Goal: Information Seeking & Learning: Learn about a topic

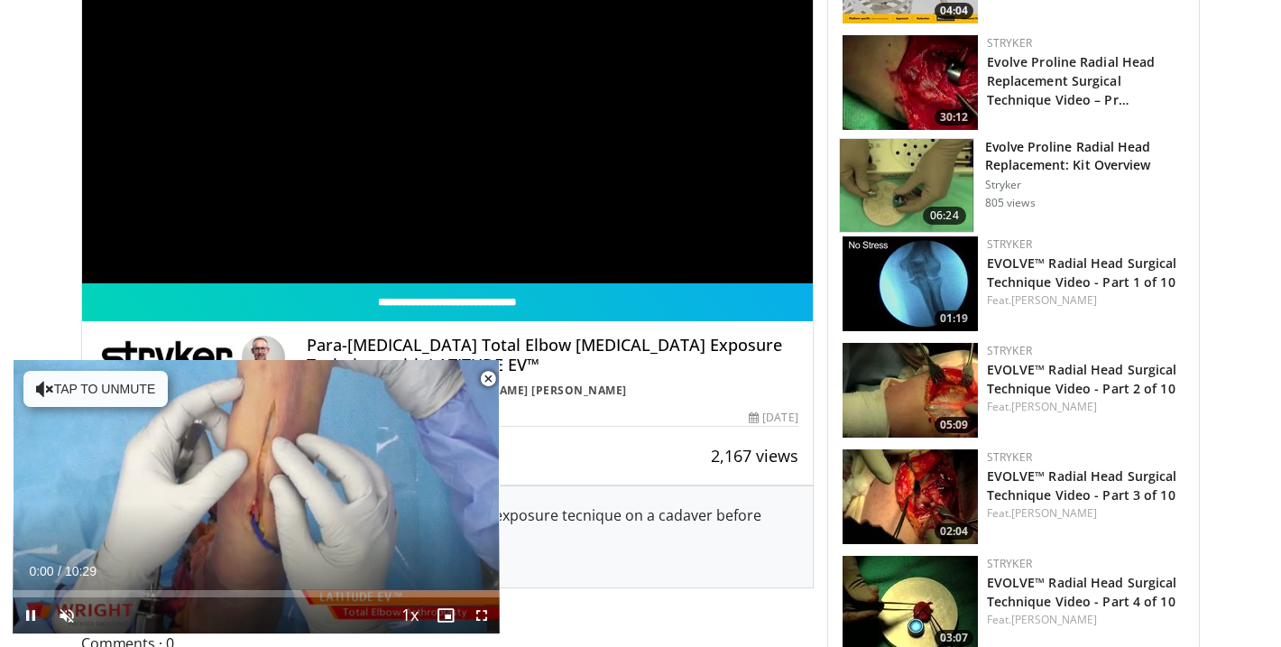
scroll to position [655, 0]
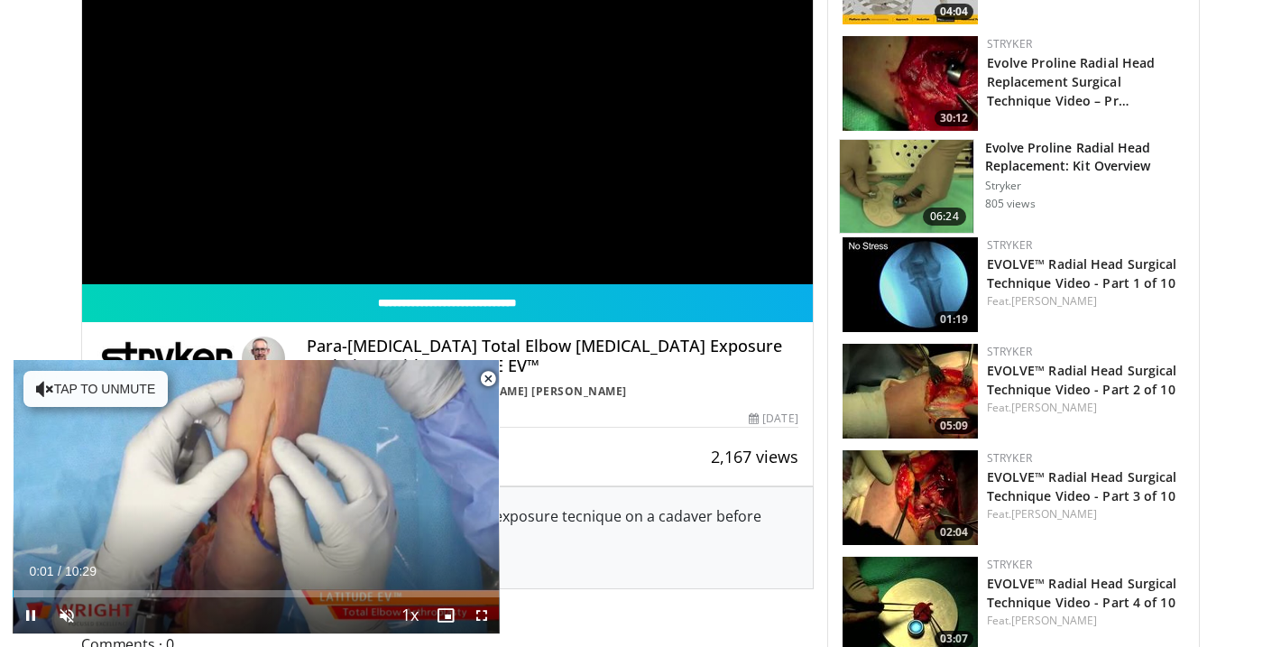
click at [483, 376] on span "Video Player" at bounding box center [488, 379] width 36 height 36
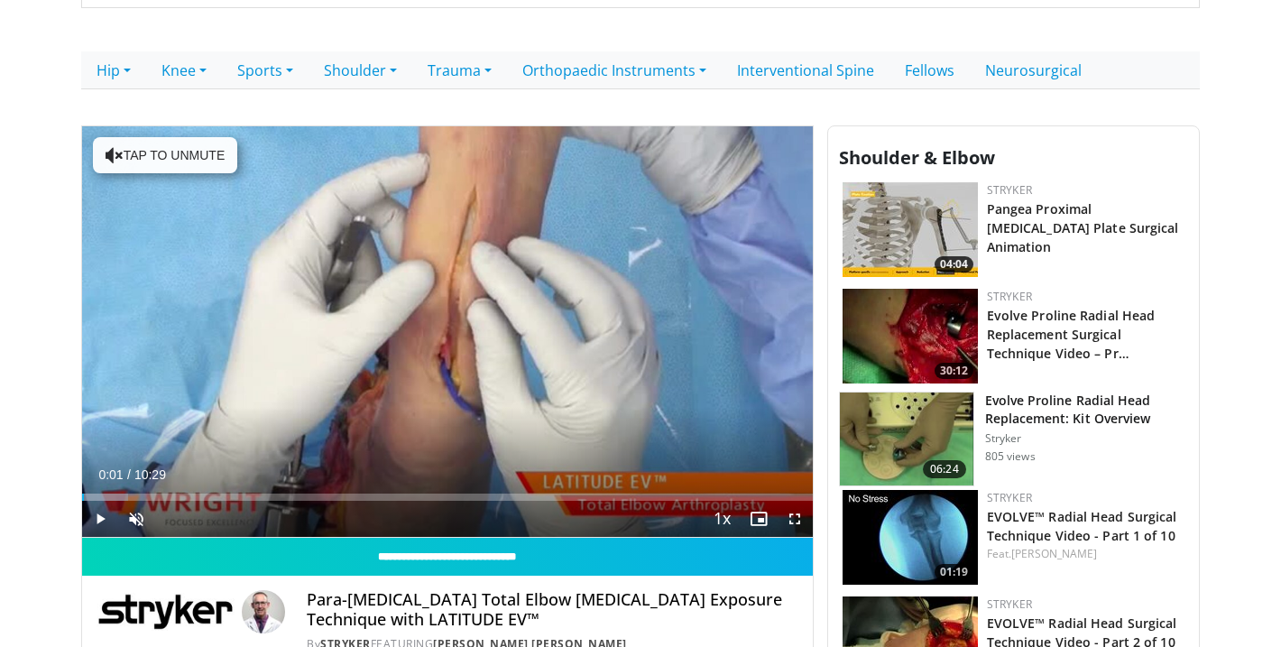
scroll to position [401, 0]
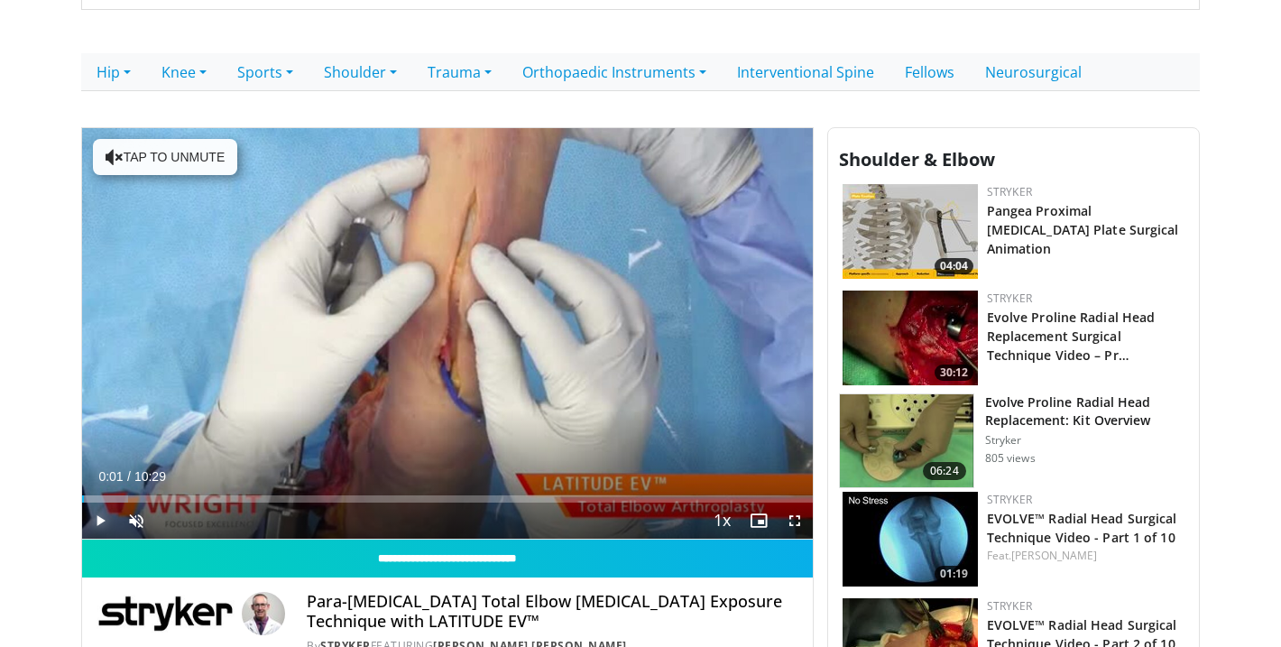
click at [101, 522] on span "Video Player" at bounding box center [100, 521] width 36 height 36
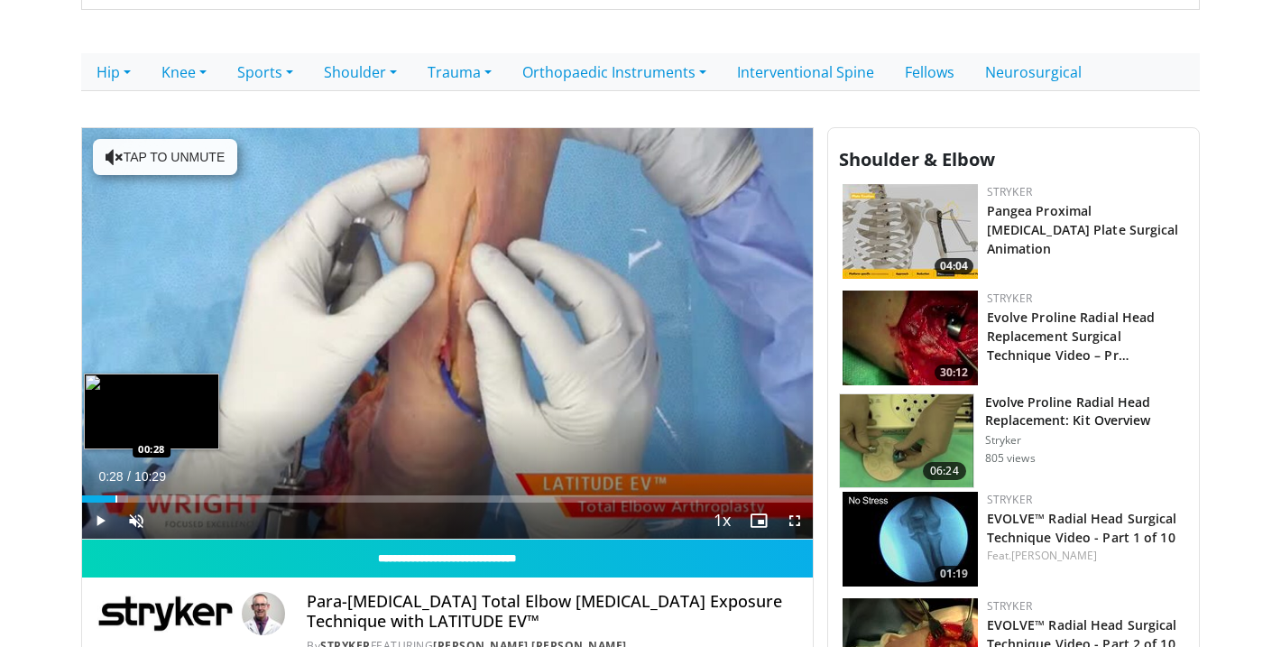
click at [116, 495] on div "Progress Bar" at bounding box center [117, 498] width 2 height 7
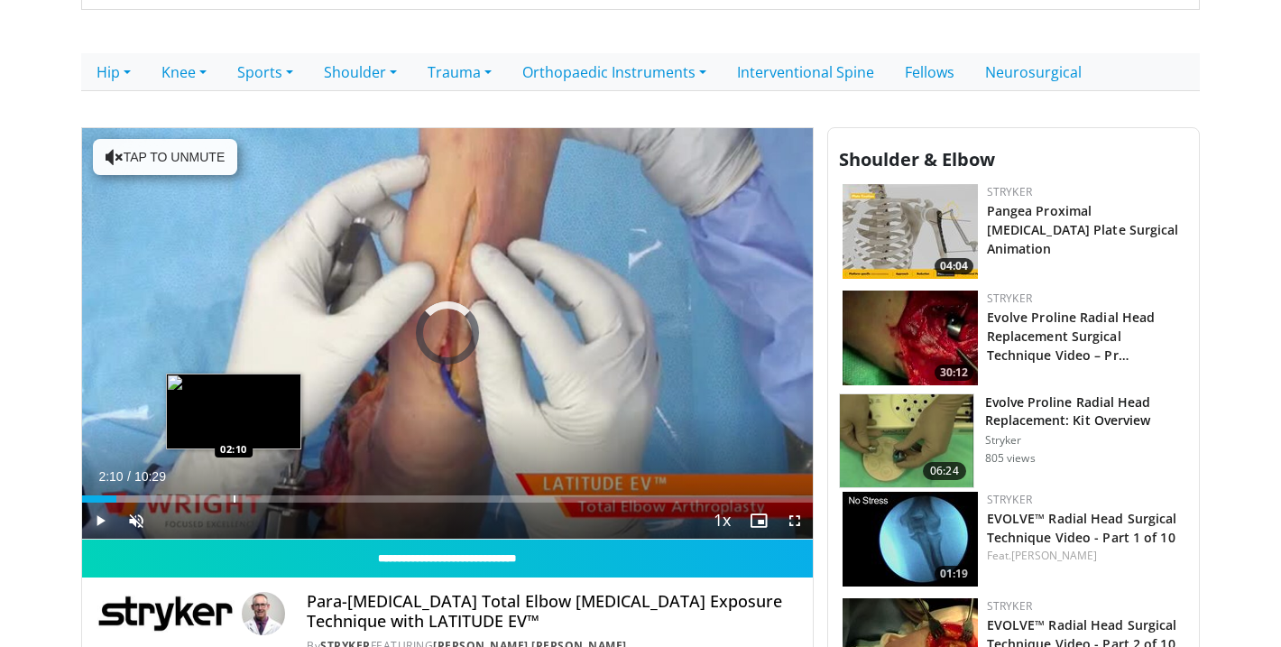
click at [234, 494] on div "Loaded : 11.14% 02:10 02:10" at bounding box center [447, 493] width 731 height 17
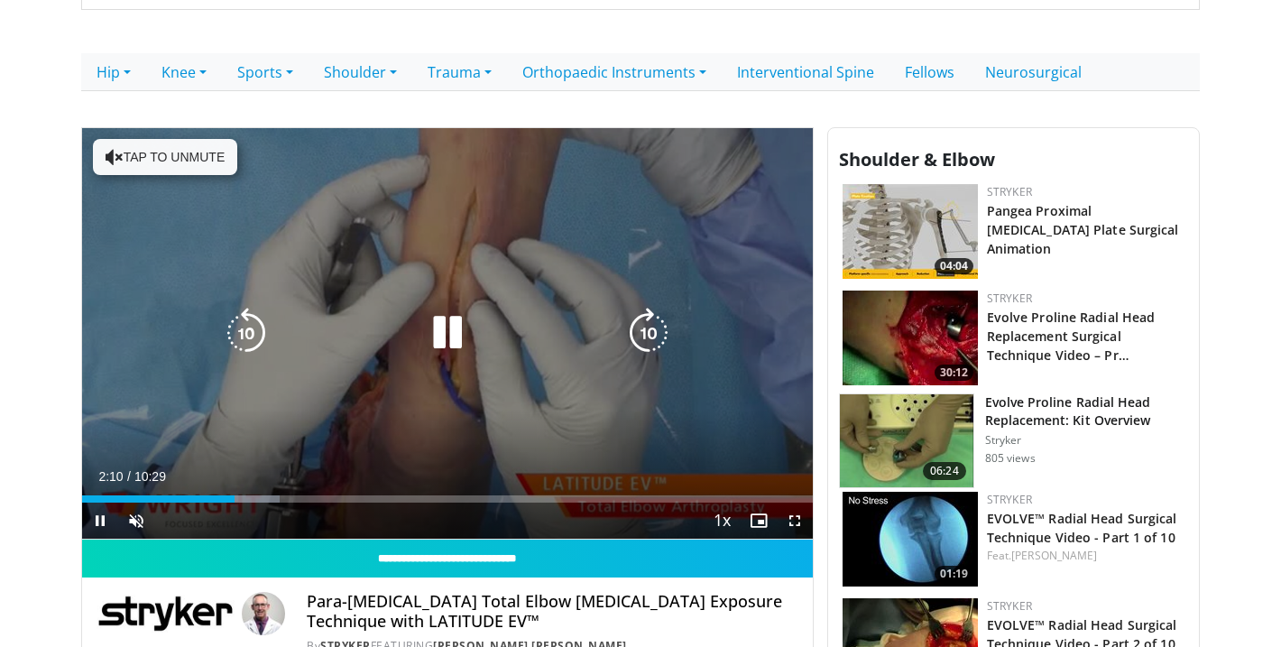
click at [459, 455] on div "10 seconds Tap to unmute" at bounding box center [447, 333] width 731 height 411
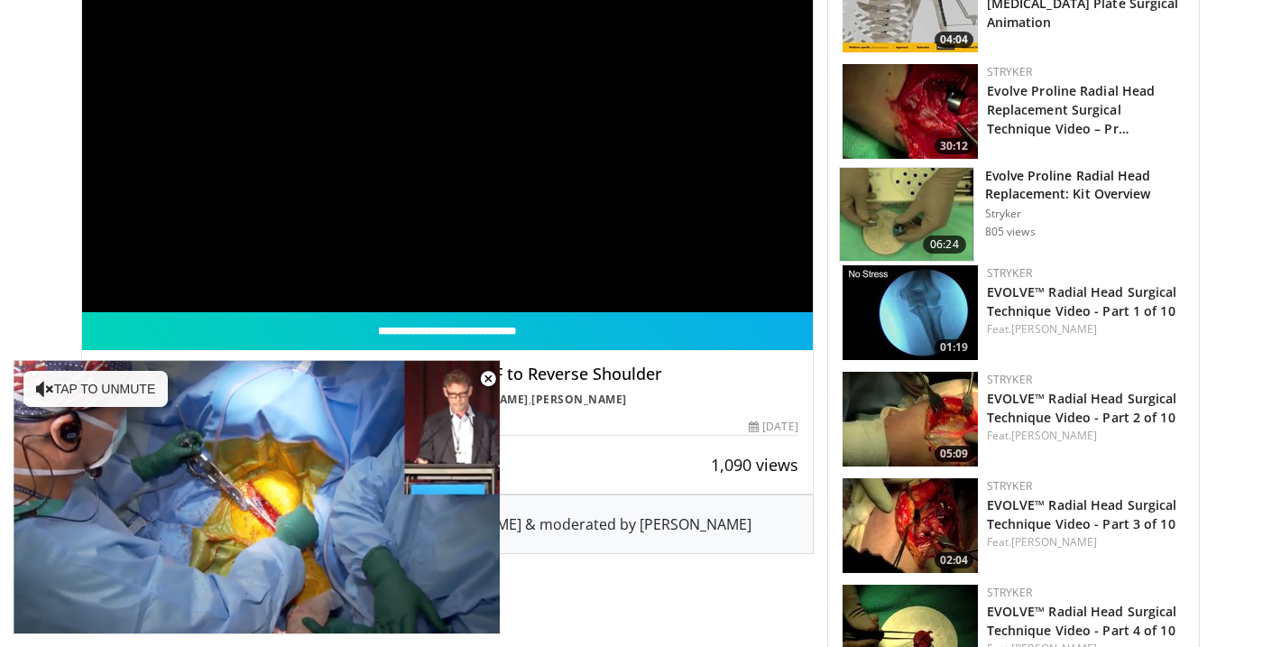
scroll to position [625, 0]
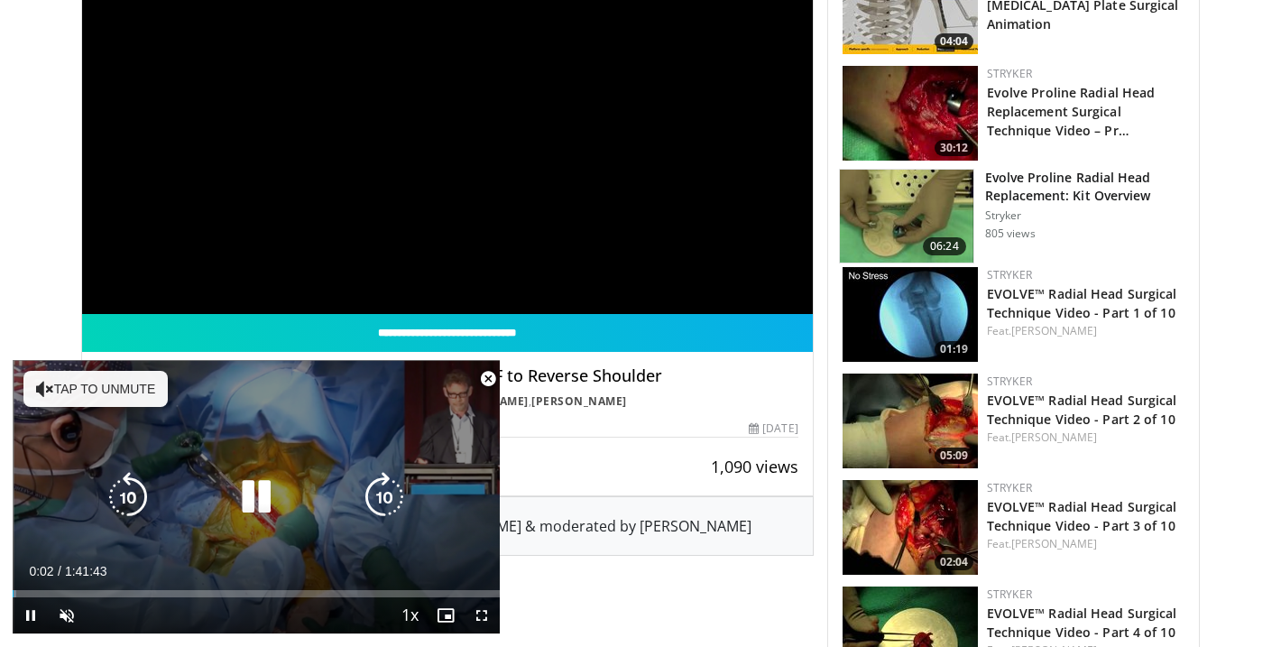
click at [88, 387] on button "Tap to unmute" at bounding box center [95, 389] width 144 height 36
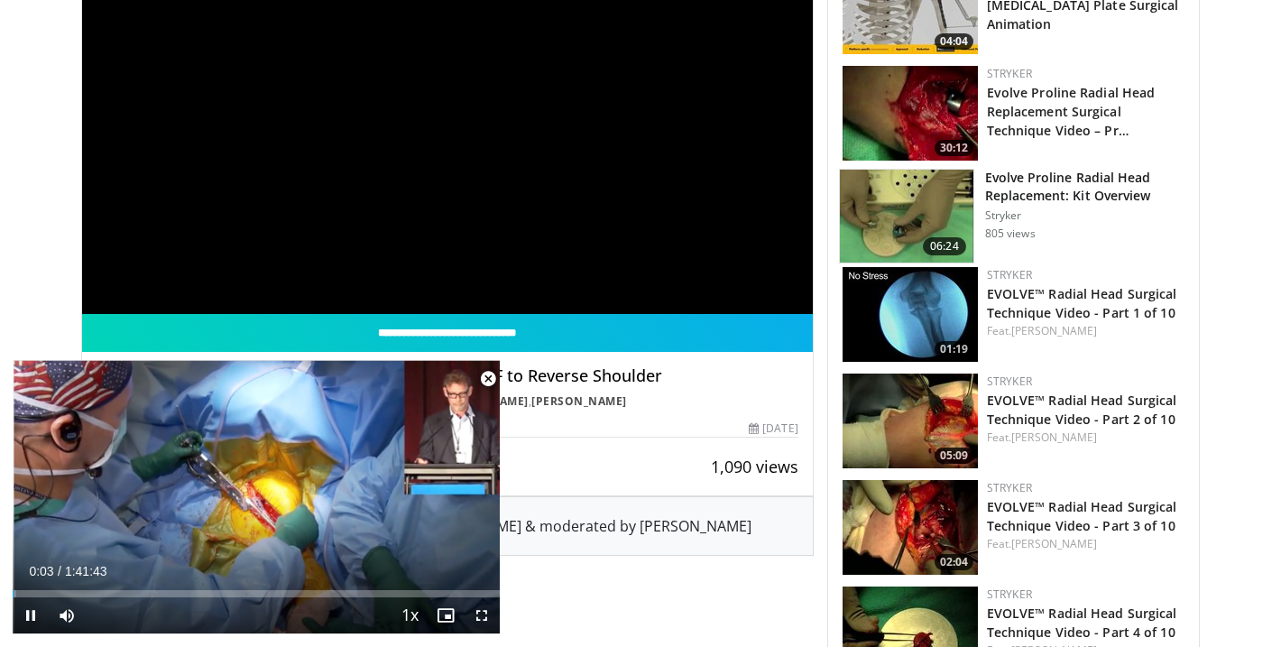
click at [481, 374] on span "Video Player" at bounding box center [488, 379] width 36 height 36
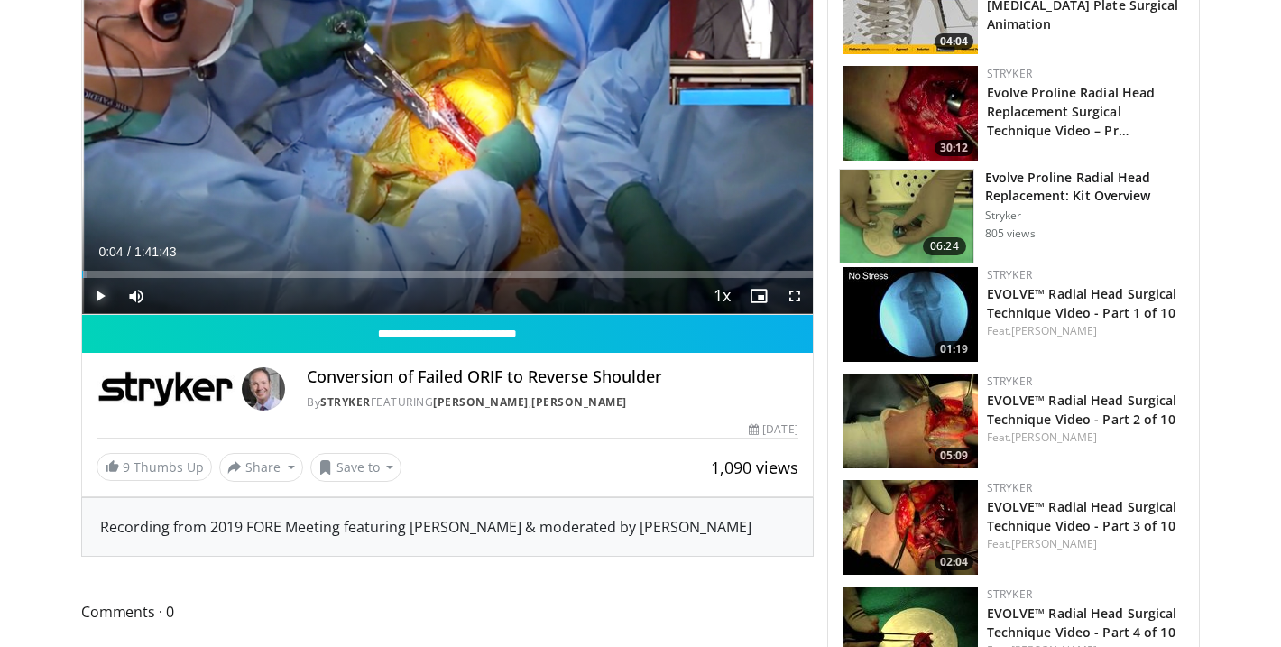
click at [99, 293] on span "Video Player" at bounding box center [100, 296] width 36 height 36
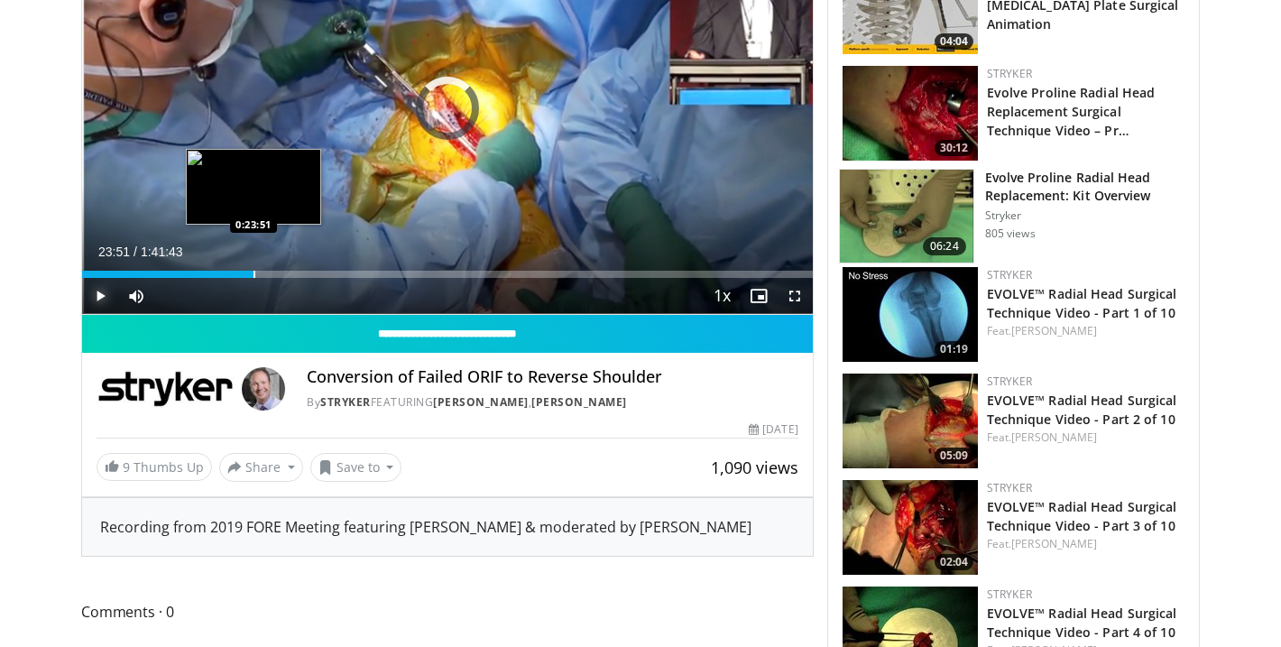
click at [254, 277] on div "Progress Bar" at bounding box center [255, 274] width 2 height 7
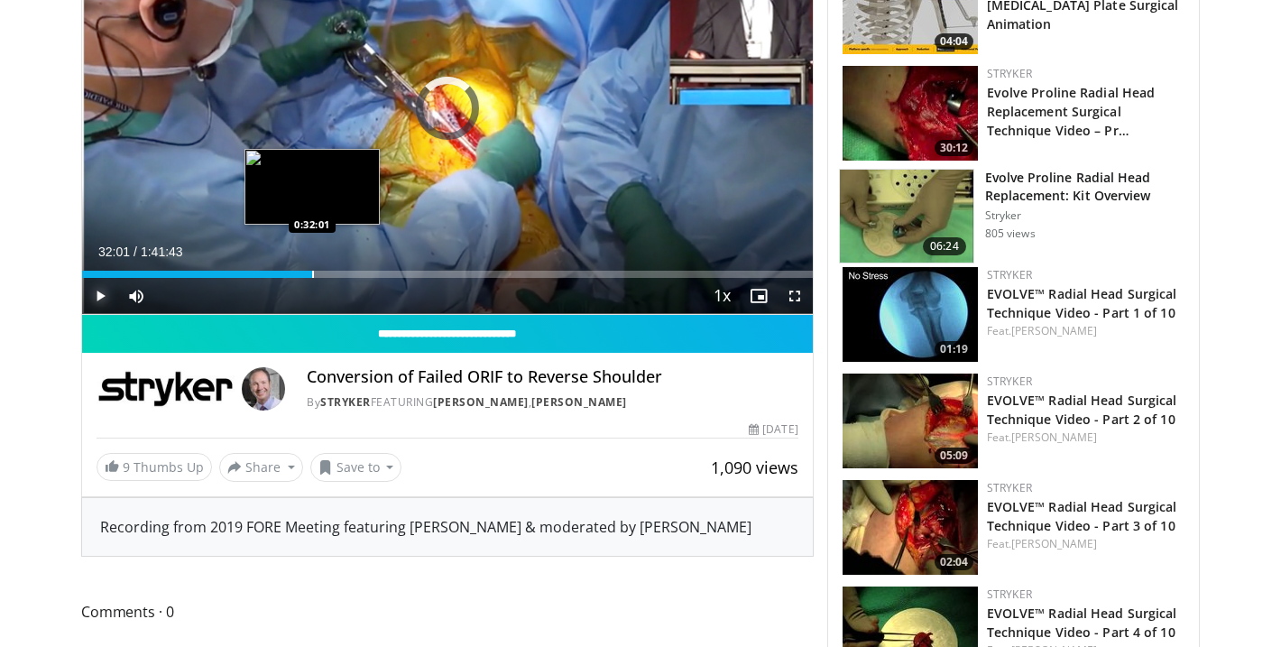
click at [312, 273] on div "Progress Bar" at bounding box center [313, 274] width 2 height 7
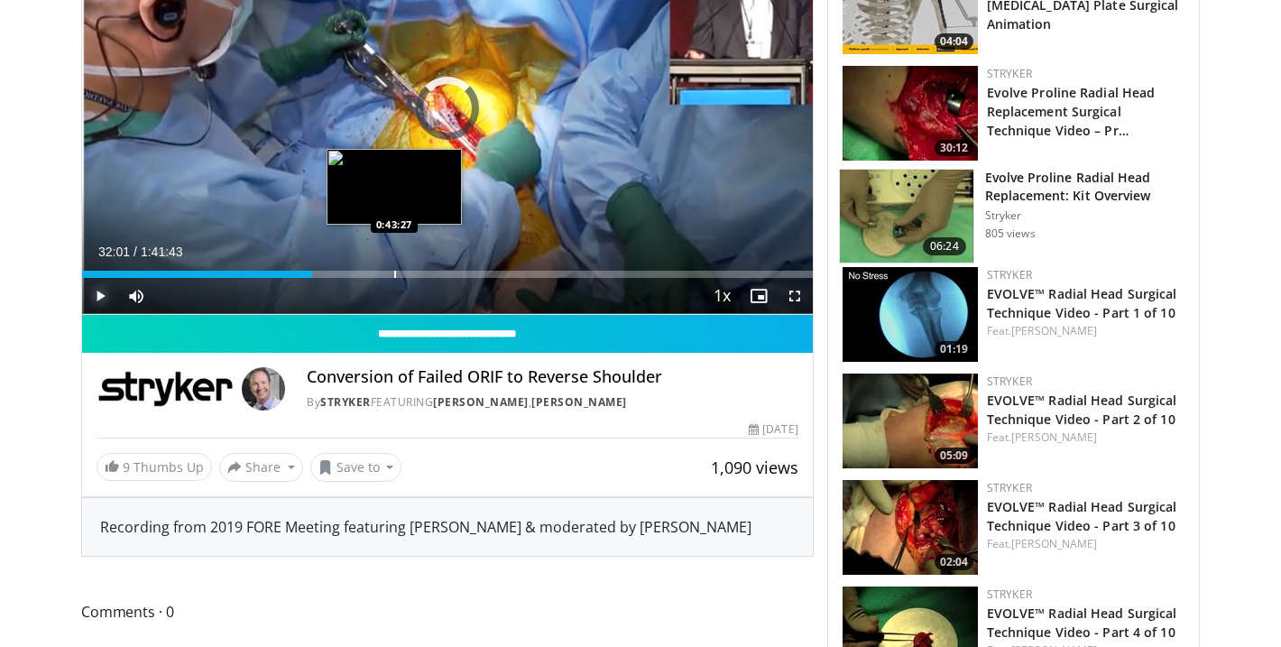
click at [394, 272] on div "Progress Bar" at bounding box center [395, 274] width 2 height 7
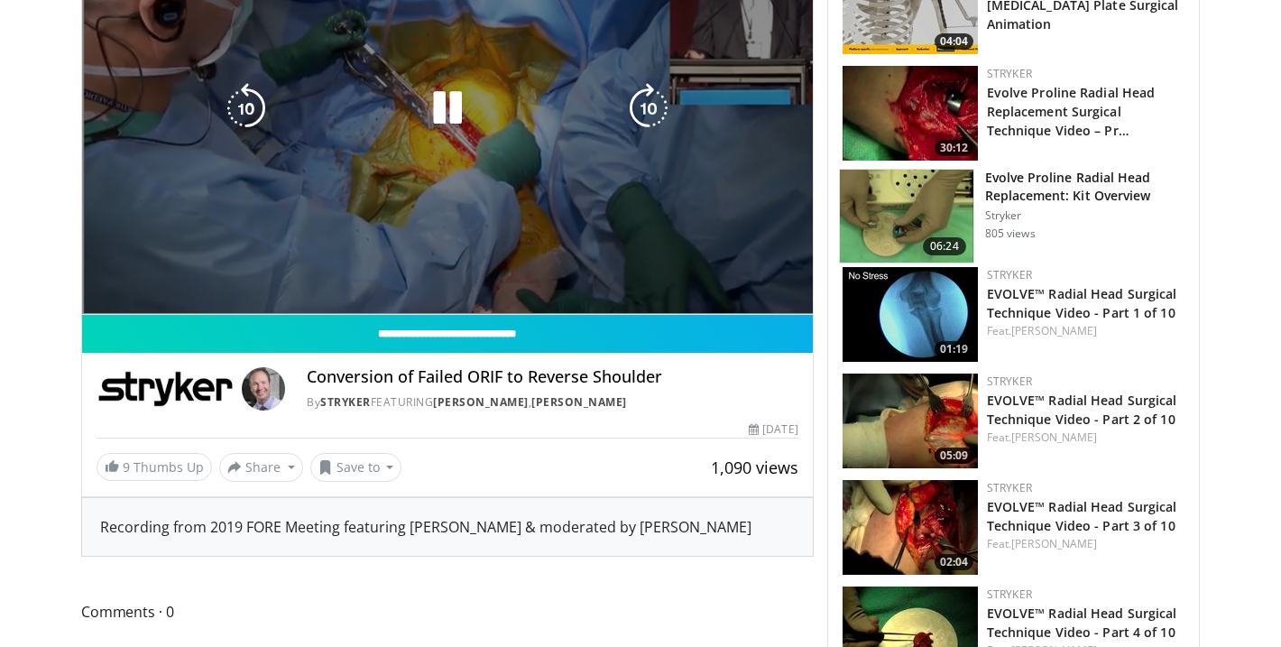
click at [441, 270] on div "10 seconds Tap to unmute" at bounding box center [447, 108] width 731 height 411
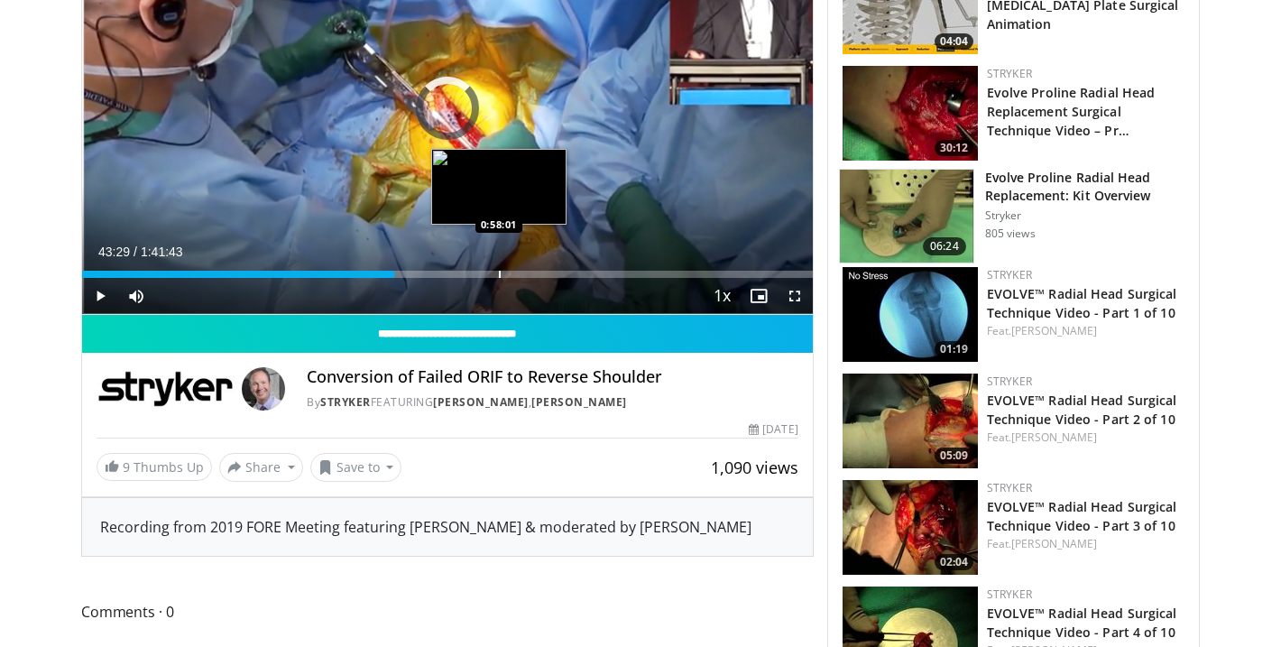
click at [499, 277] on div "Progress Bar" at bounding box center [500, 274] width 2 height 7
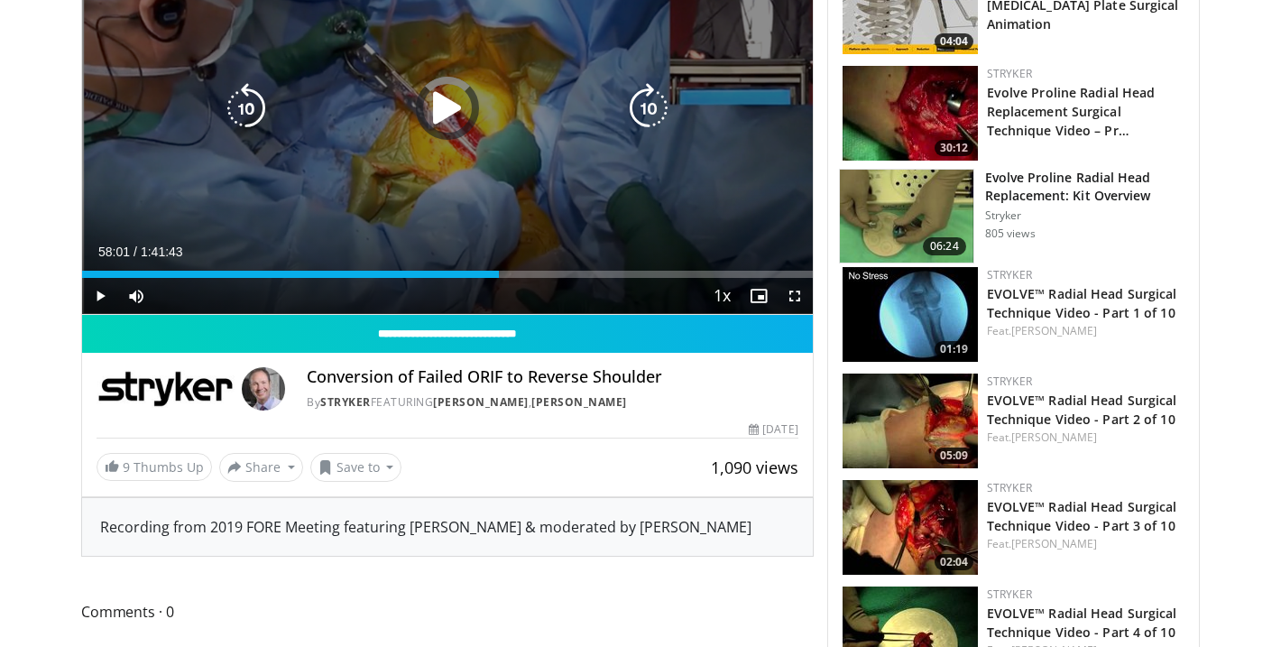
click at [353, 160] on div "10 seconds Tap to unmute" at bounding box center [447, 108] width 731 height 411
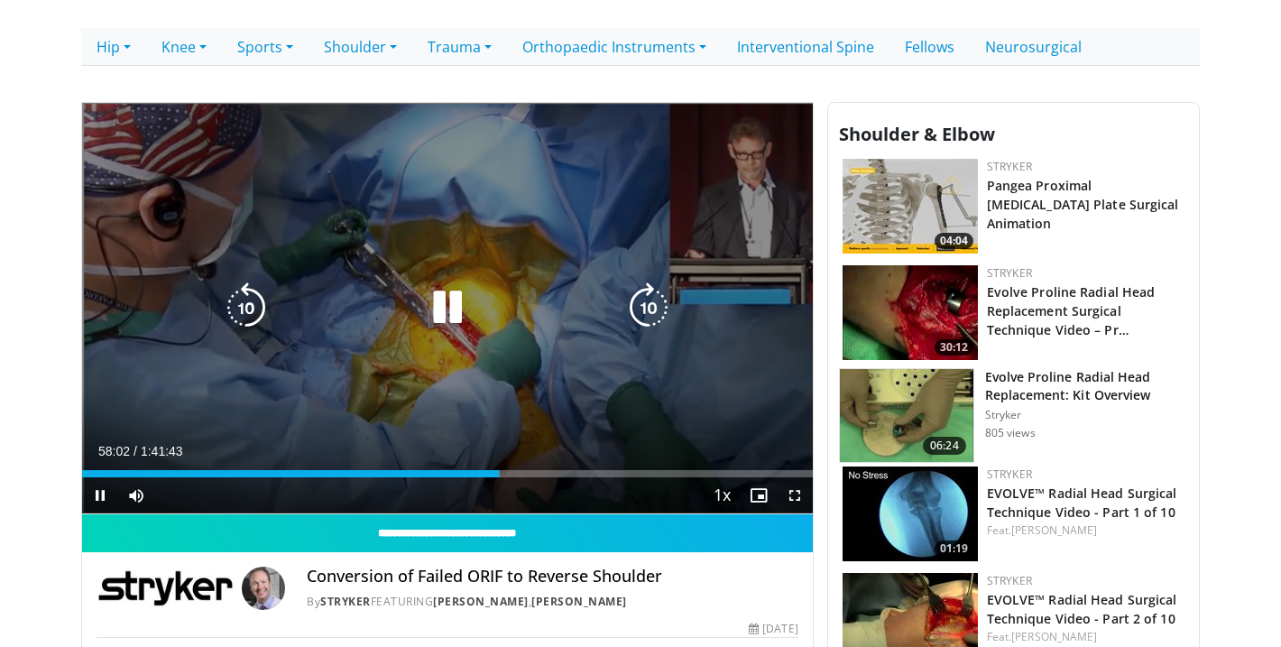
scroll to position [403, 0]
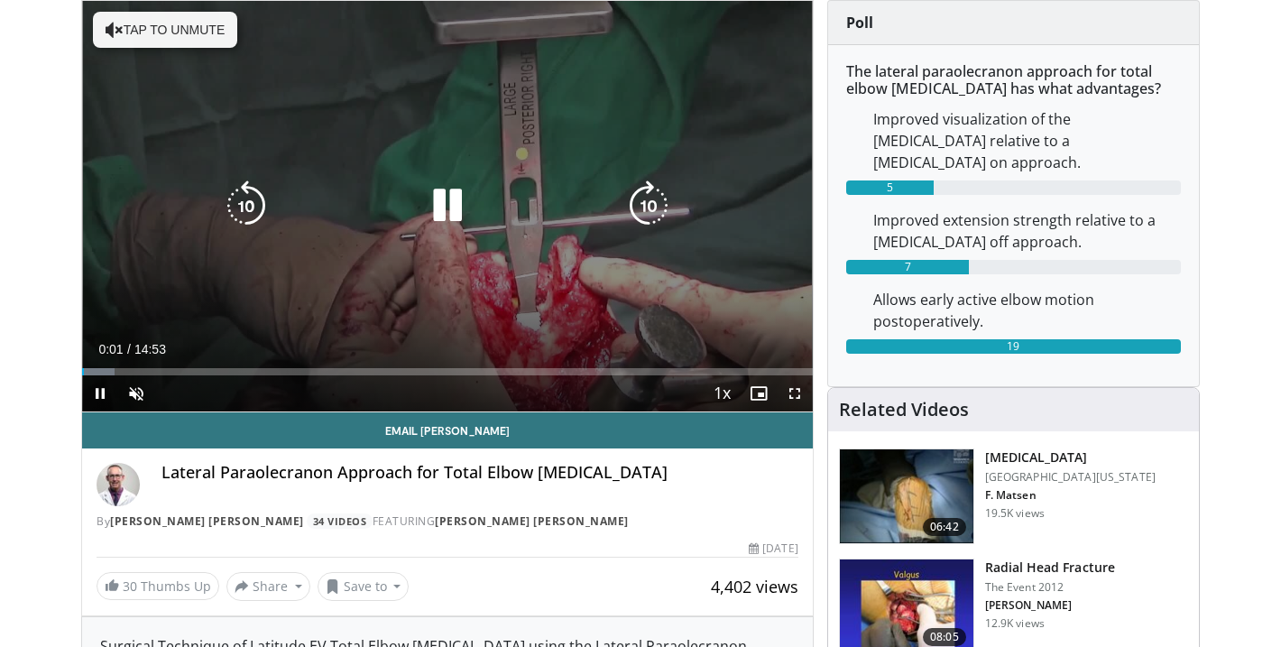
scroll to position [130, 0]
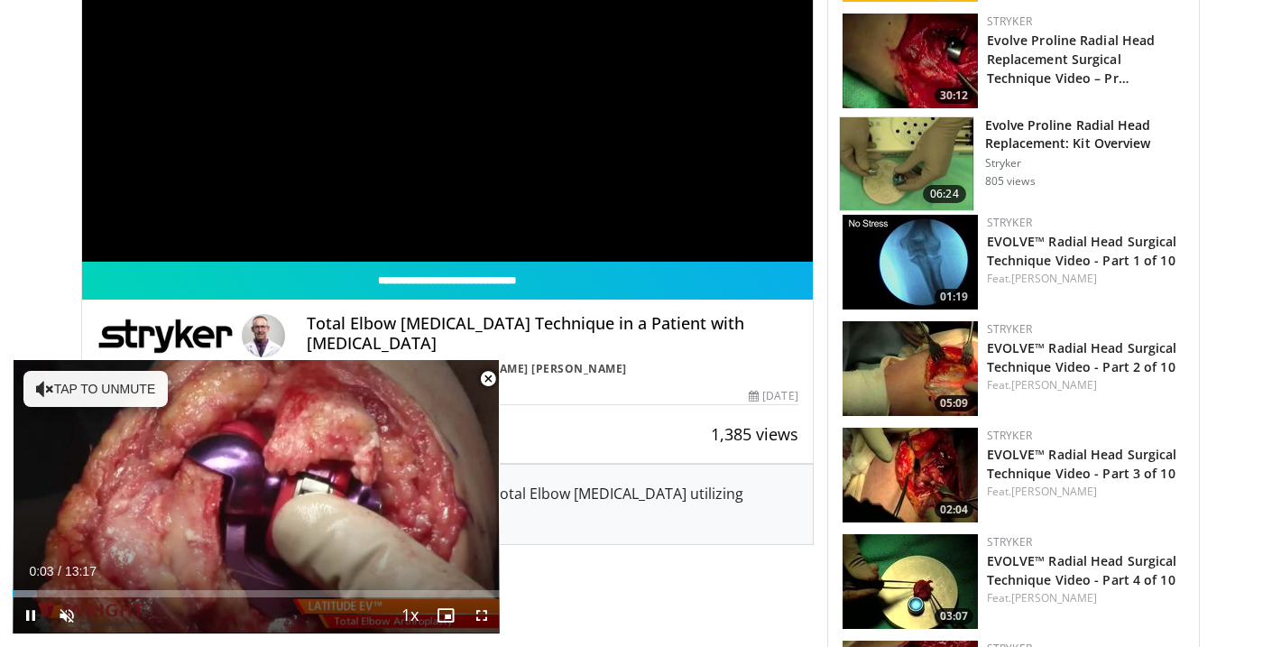
scroll to position [693, 0]
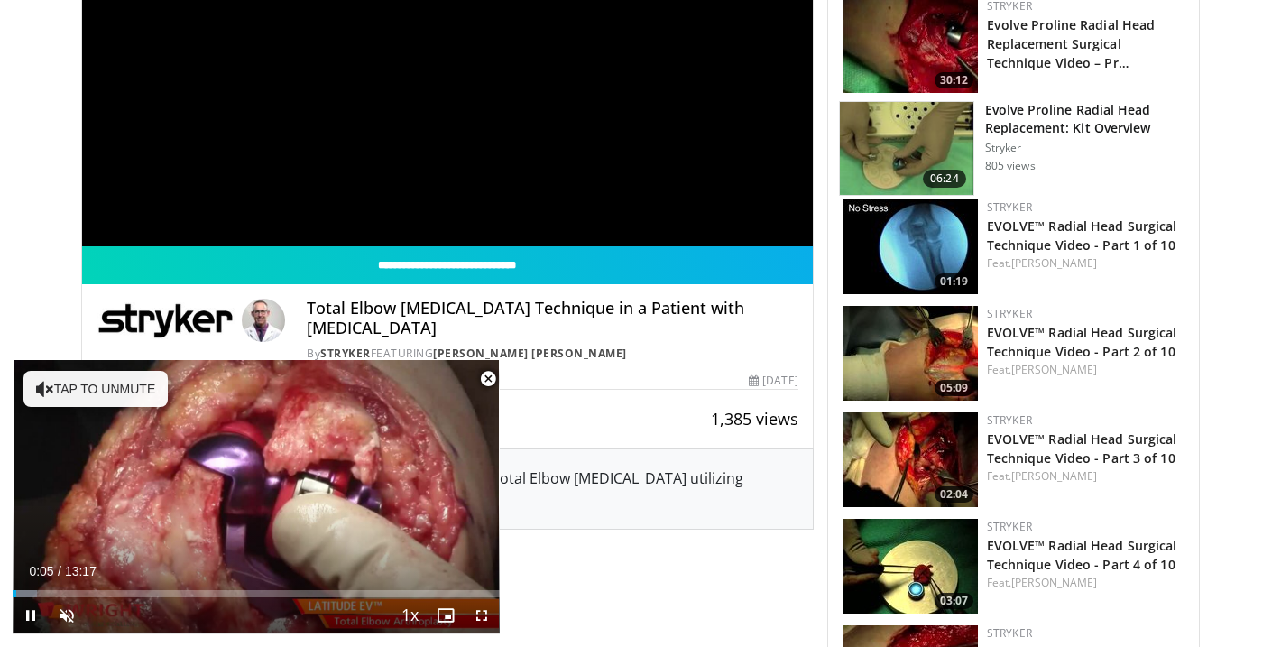
click at [492, 373] on span "Video Player" at bounding box center [488, 379] width 36 height 36
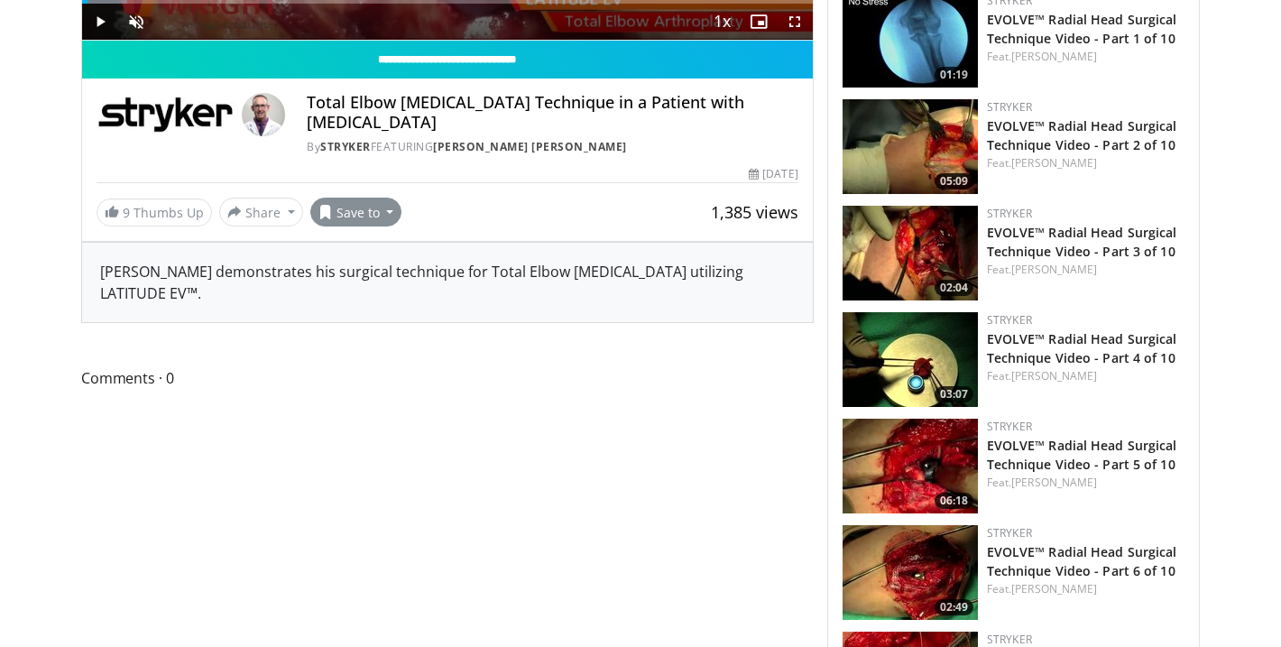
scroll to position [924, 0]
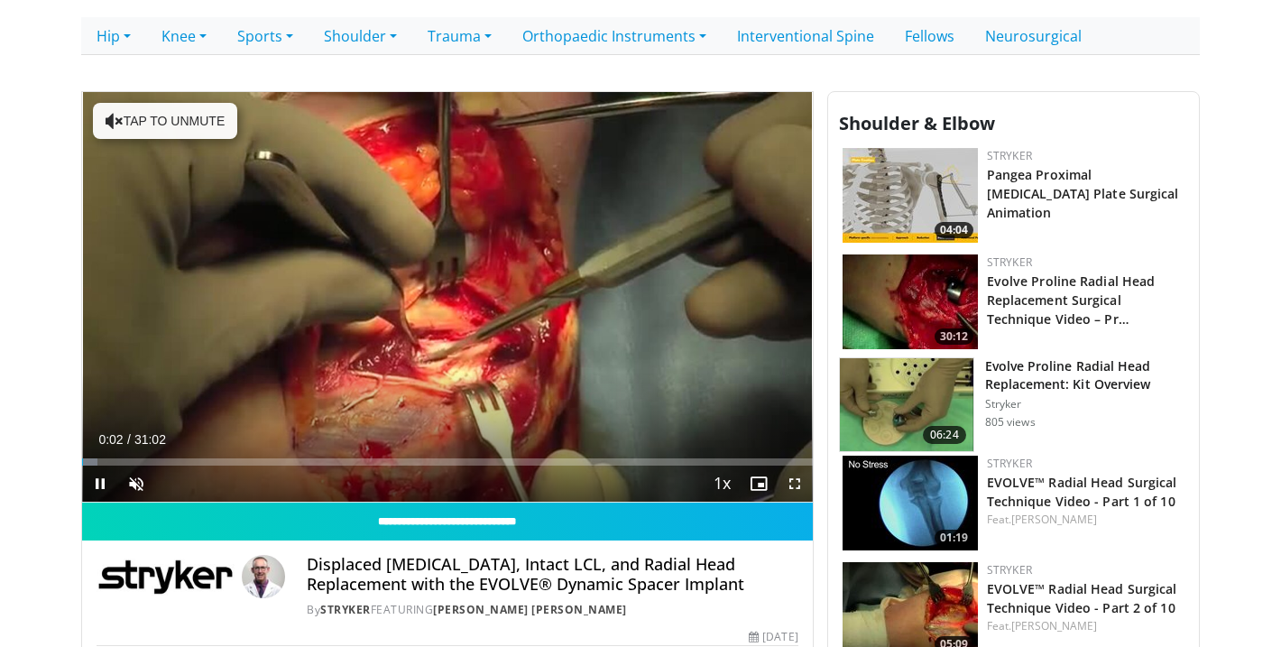
scroll to position [436, 0]
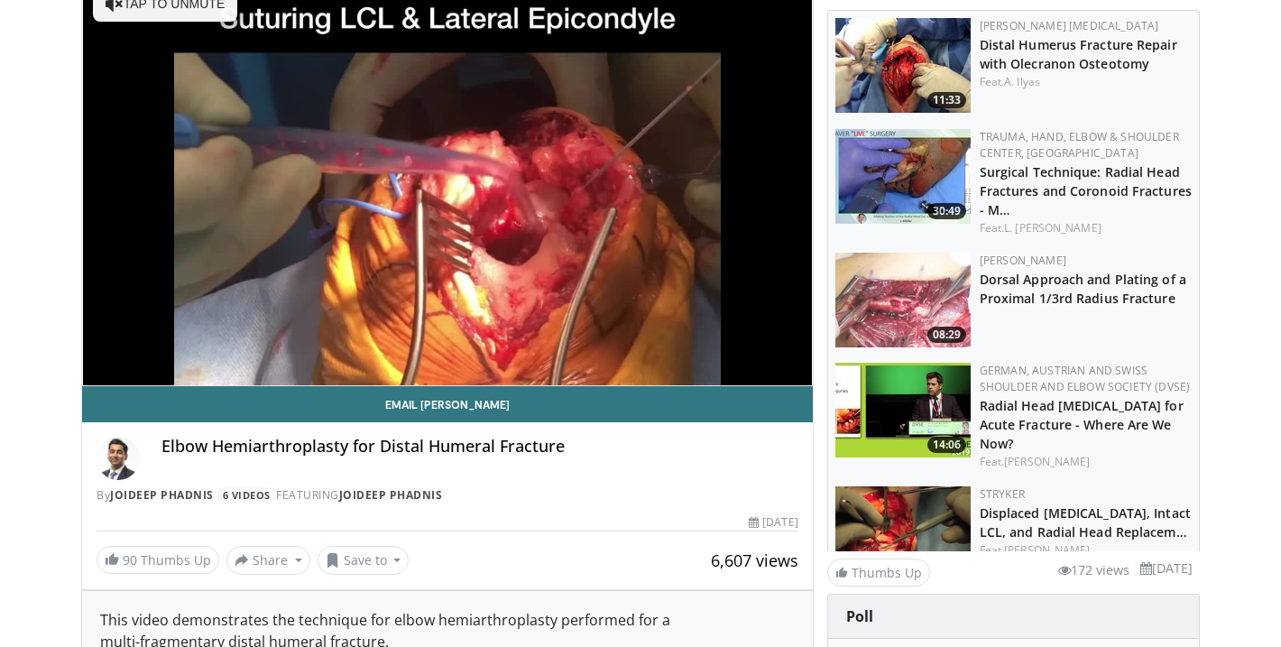
scroll to position [208, 0]
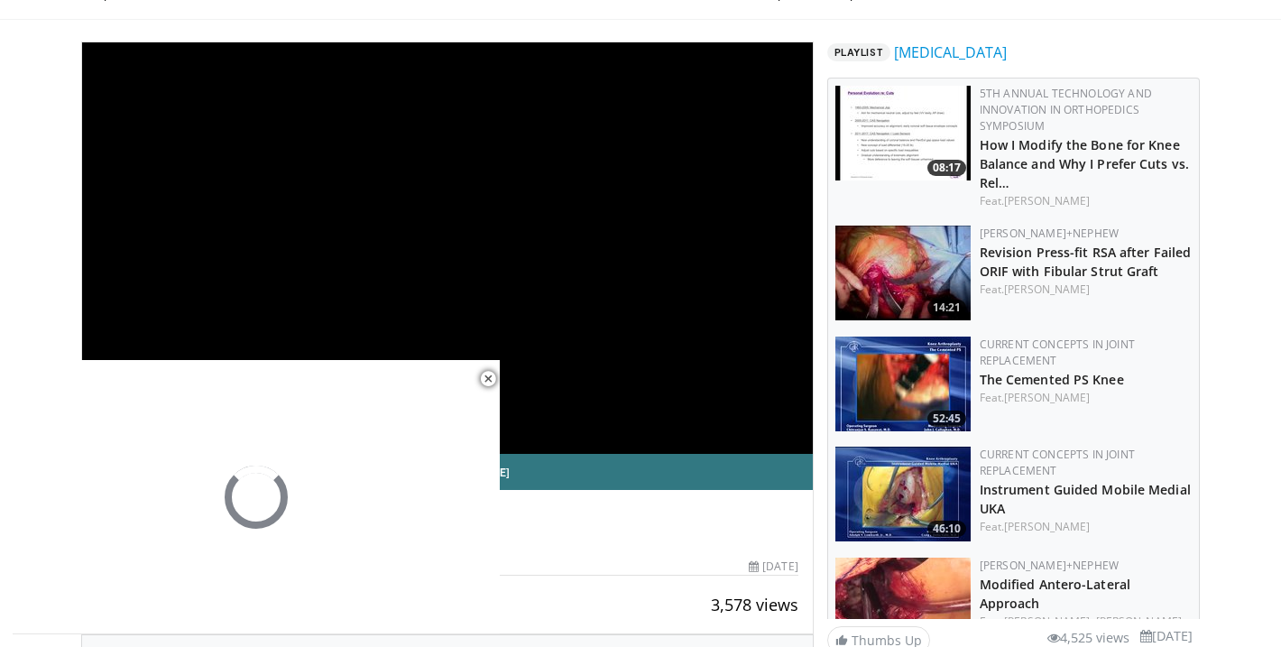
scroll to position [285, 0]
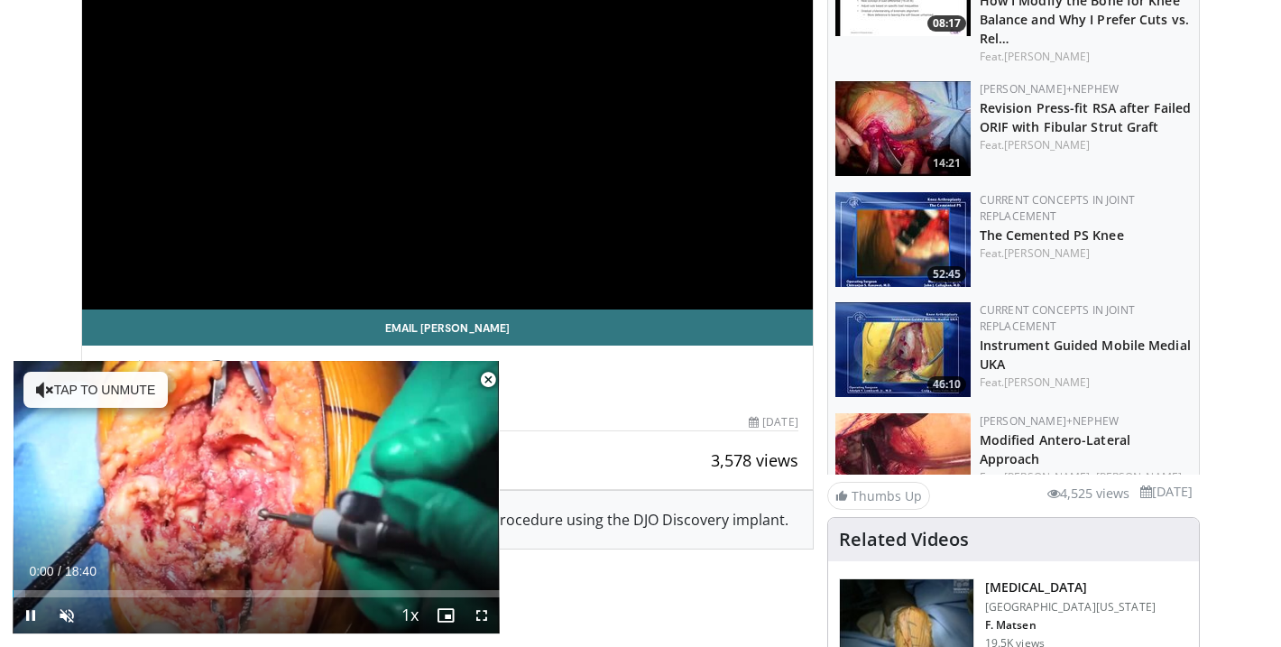
click at [493, 378] on span "Video Player" at bounding box center [488, 380] width 36 height 36
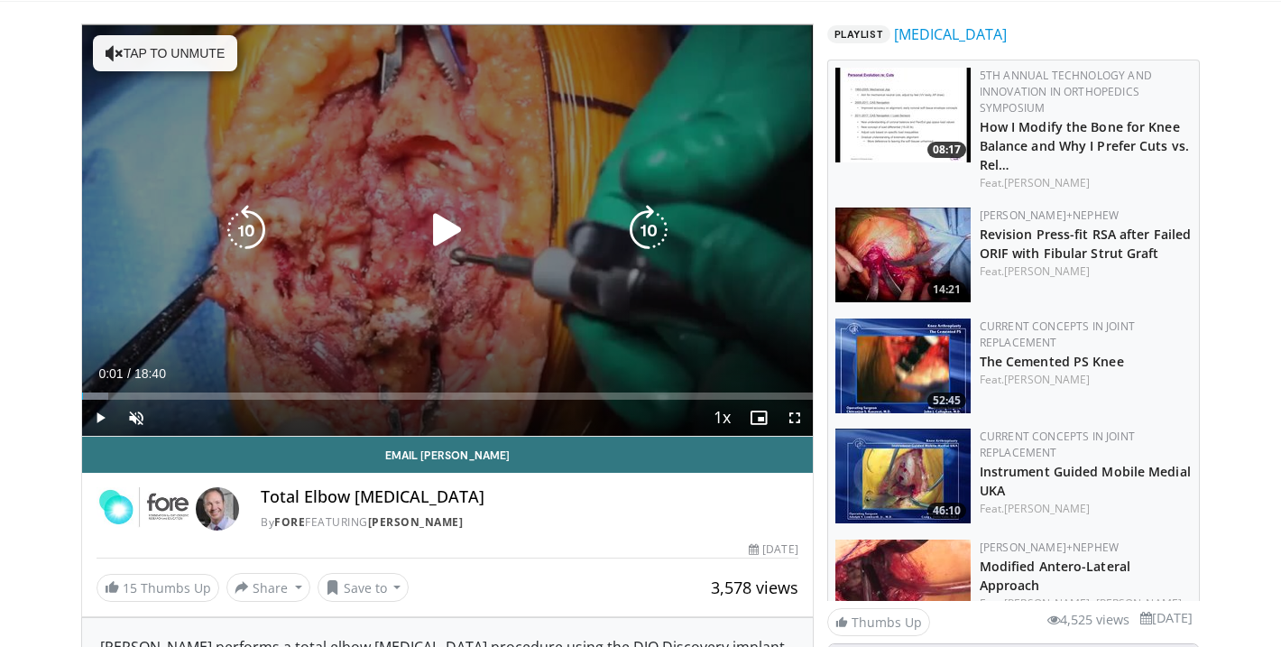
scroll to position [152, 0]
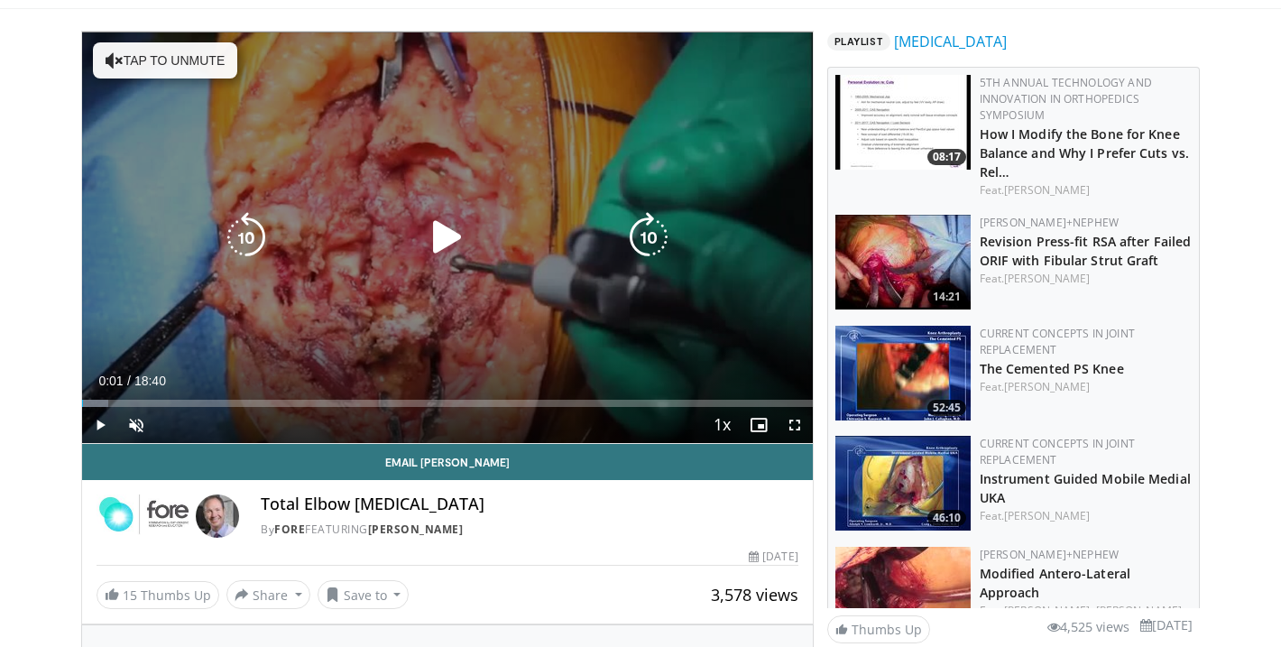
click at [445, 228] on icon "Video Player" at bounding box center [447, 237] width 51 height 51
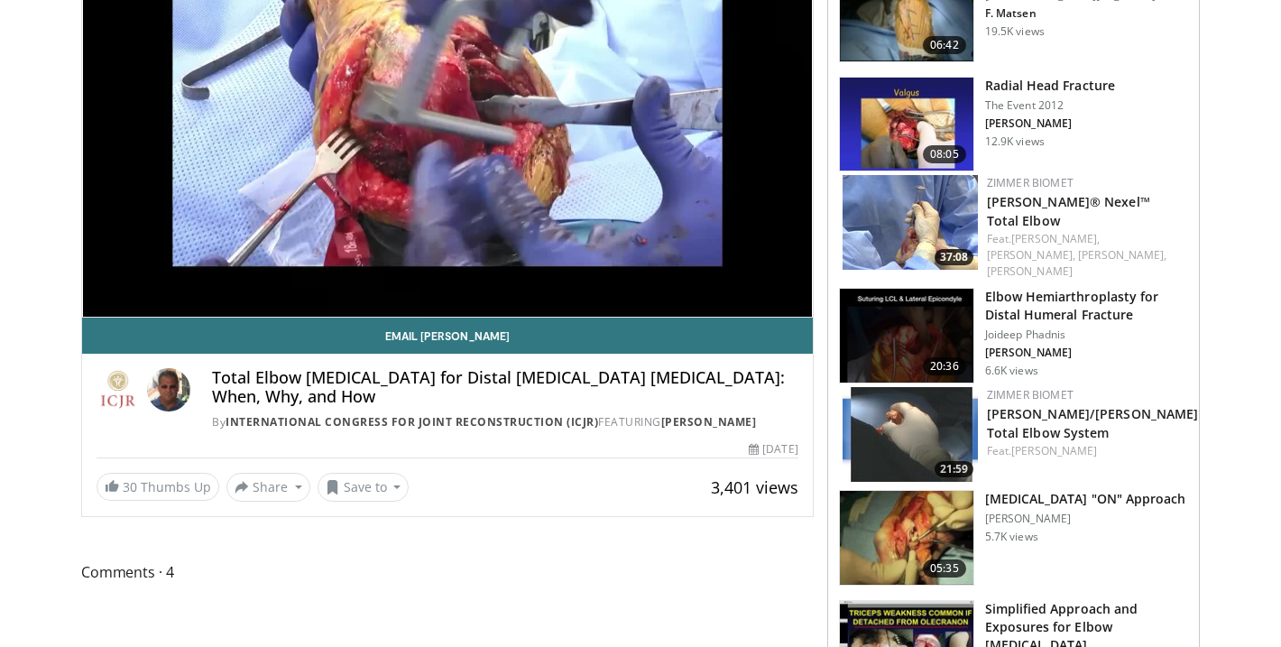
scroll to position [300, 0]
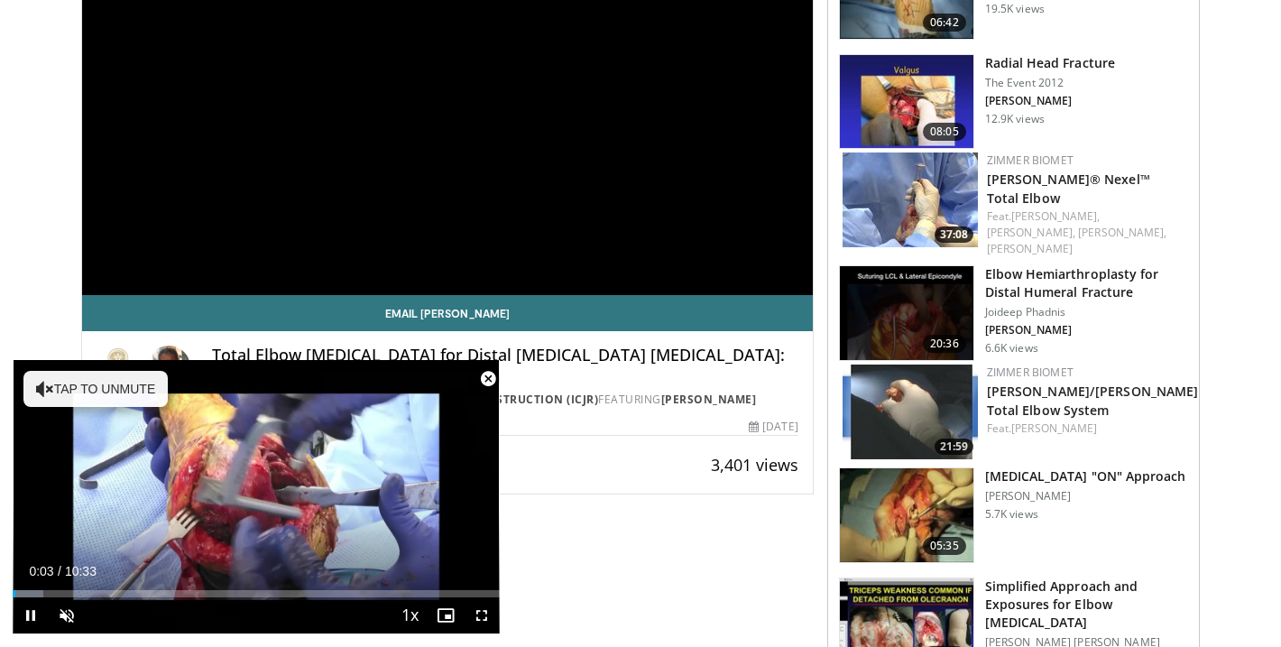
click at [490, 382] on span "Video Player" at bounding box center [488, 379] width 36 height 36
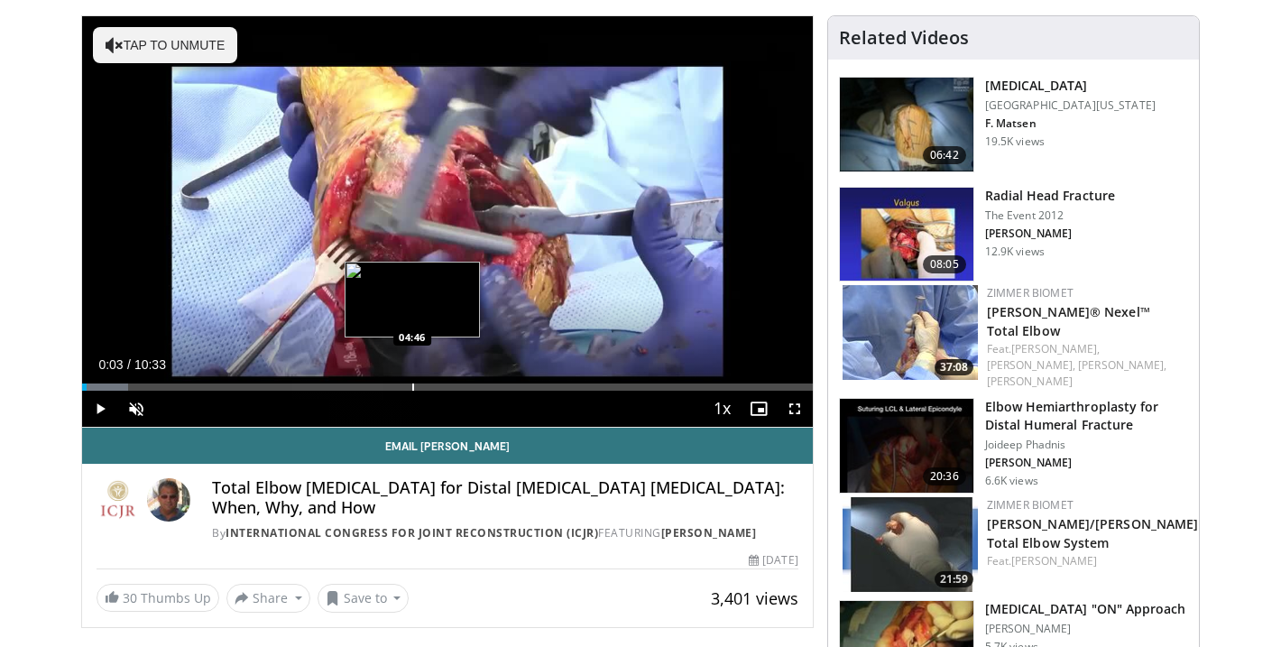
scroll to position [147, 0]
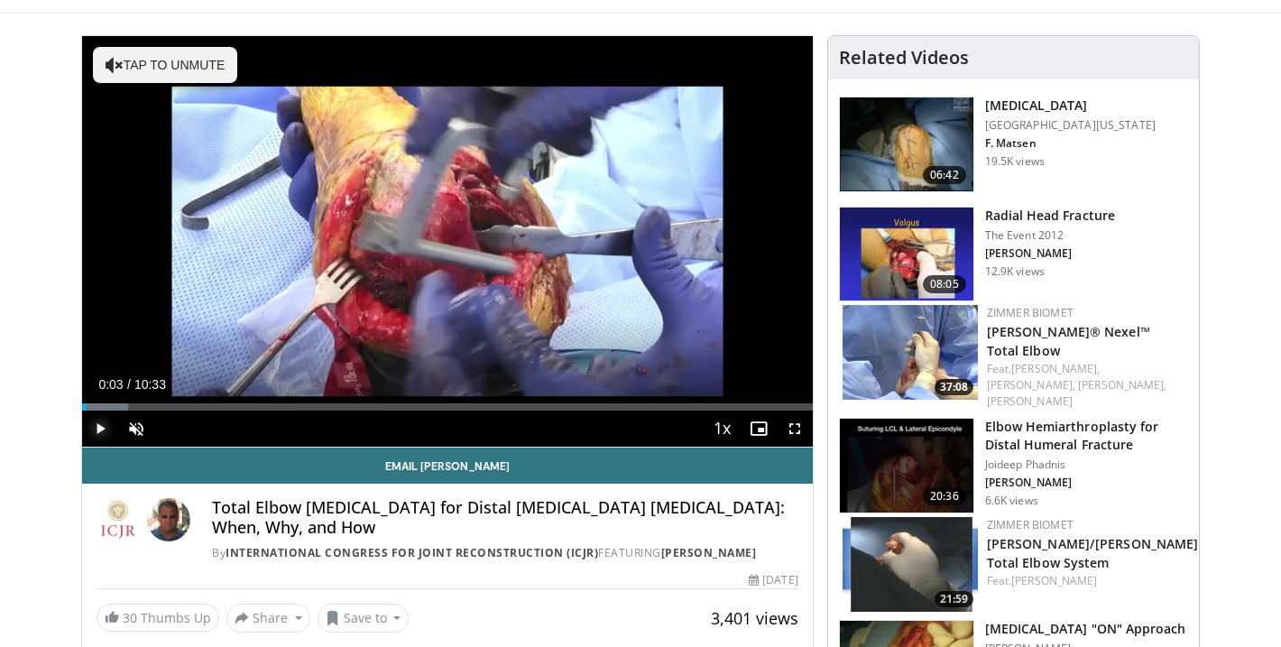
click at [103, 430] on span "Video Player" at bounding box center [100, 429] width 36 height 36
click at [131, 436] on span "Video Player" at bounding box center [136, 429] width 36 height 36
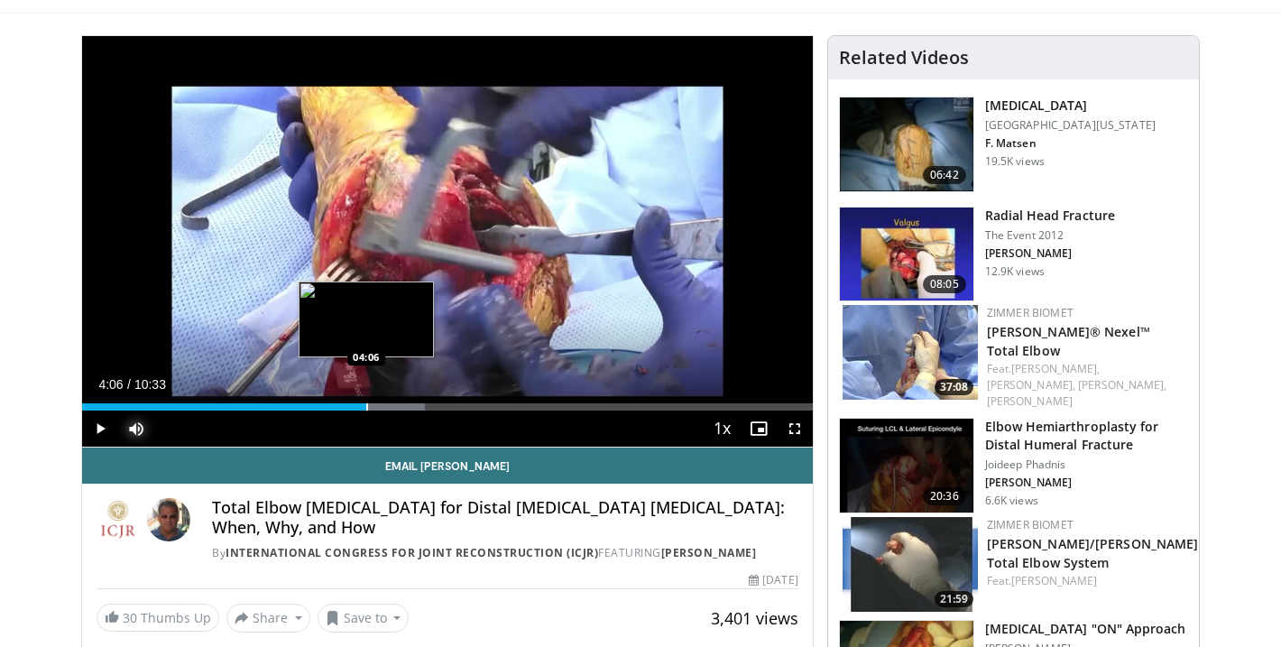
click at [366, 408] on div "Progress Bar" at bounding box center [367, 406] width 2 height 7
click at [395, 397] on div "Loaded : 48.96% 04:31 04:31" at bounding box center [447, 401] width 731 height 17
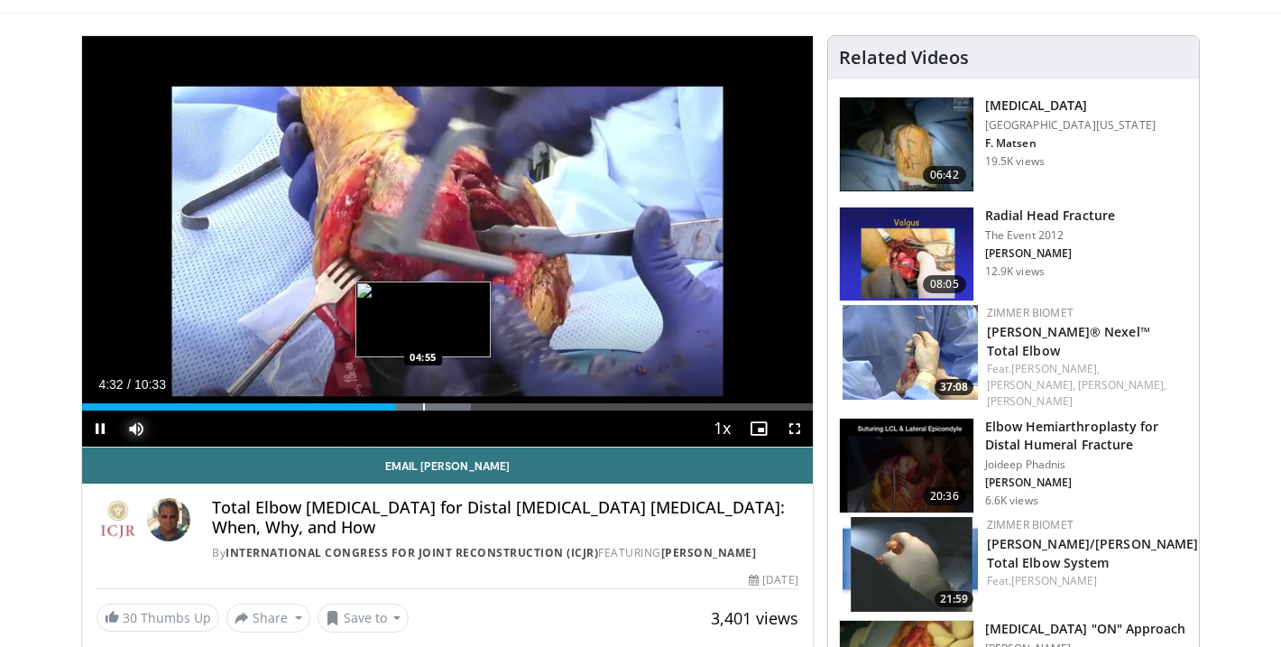
click at [422, 401] on div "Loaded : 53.26% 04:32 04:55" at bounding box center [447, 401] width 731 height 17
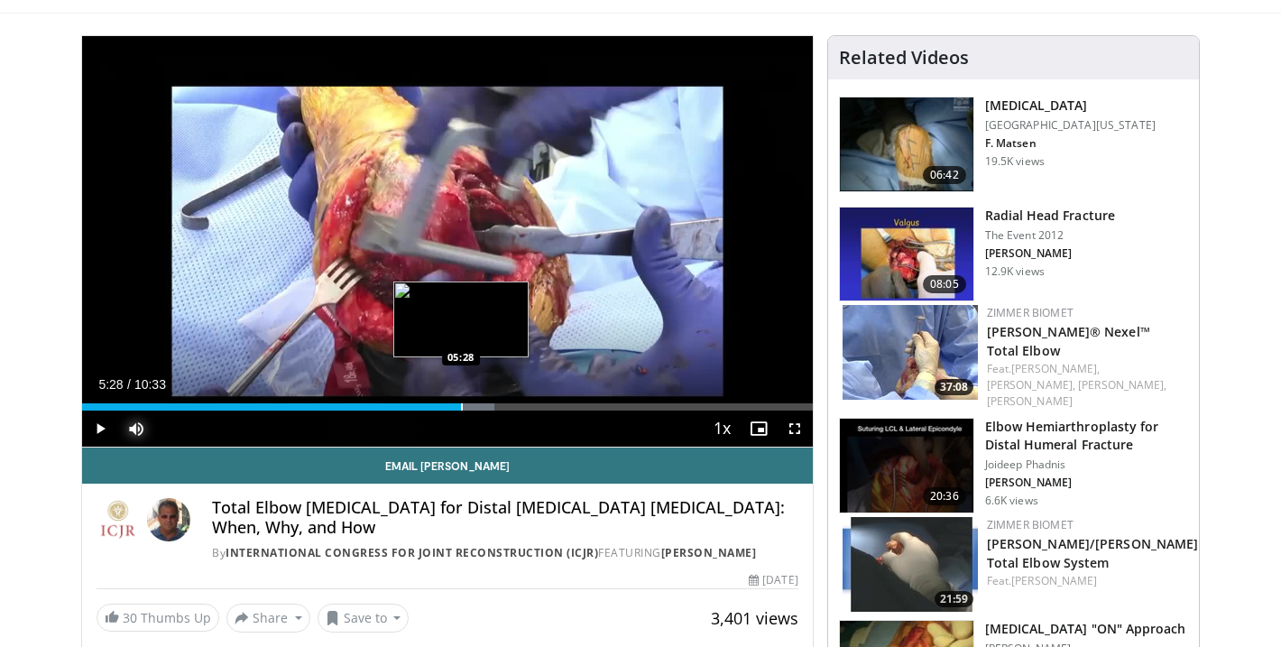
click at [461, 405] on div "Progress Bar" at bounding box center [462, 406] width 2 height 7
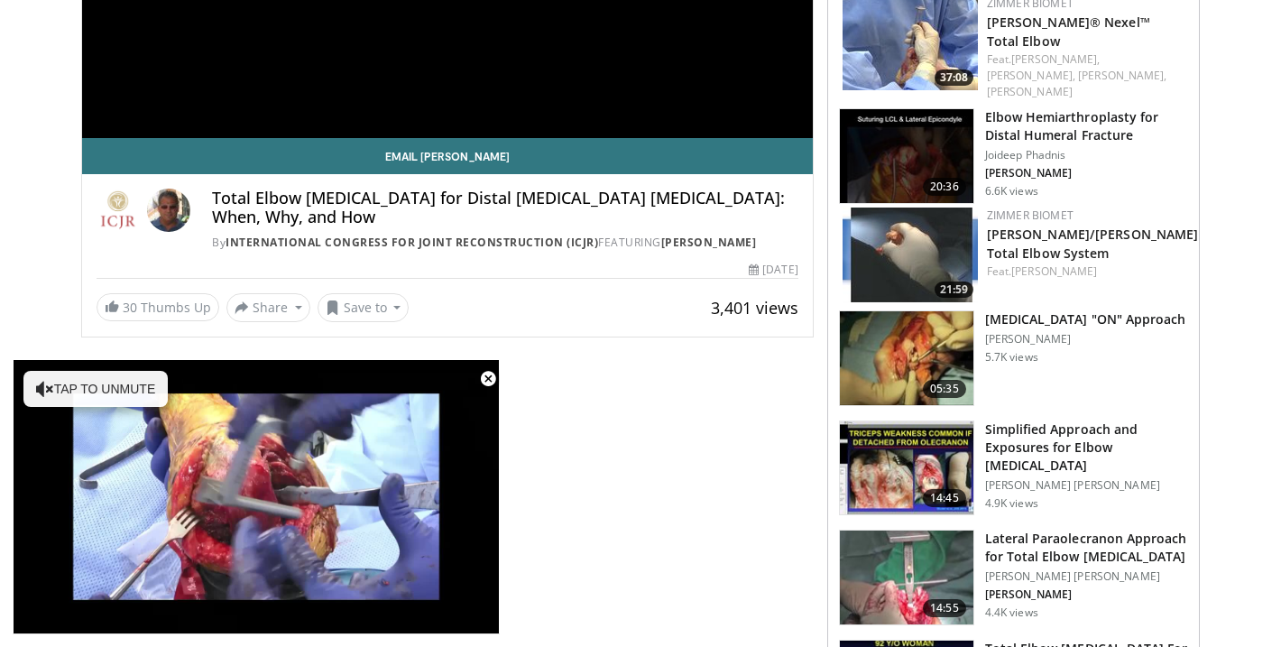
scroll to position [420, 0]
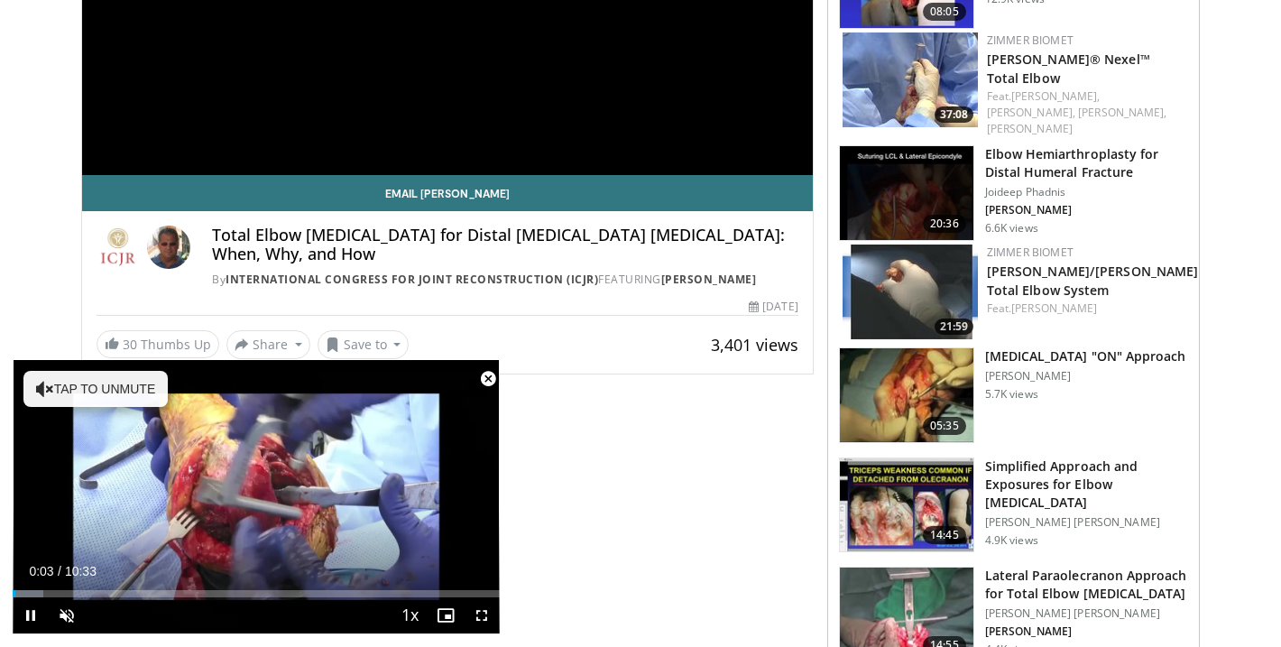
click at [487, 378] on span "Video Player" at bounding box center [488, 379] width 36 height 36
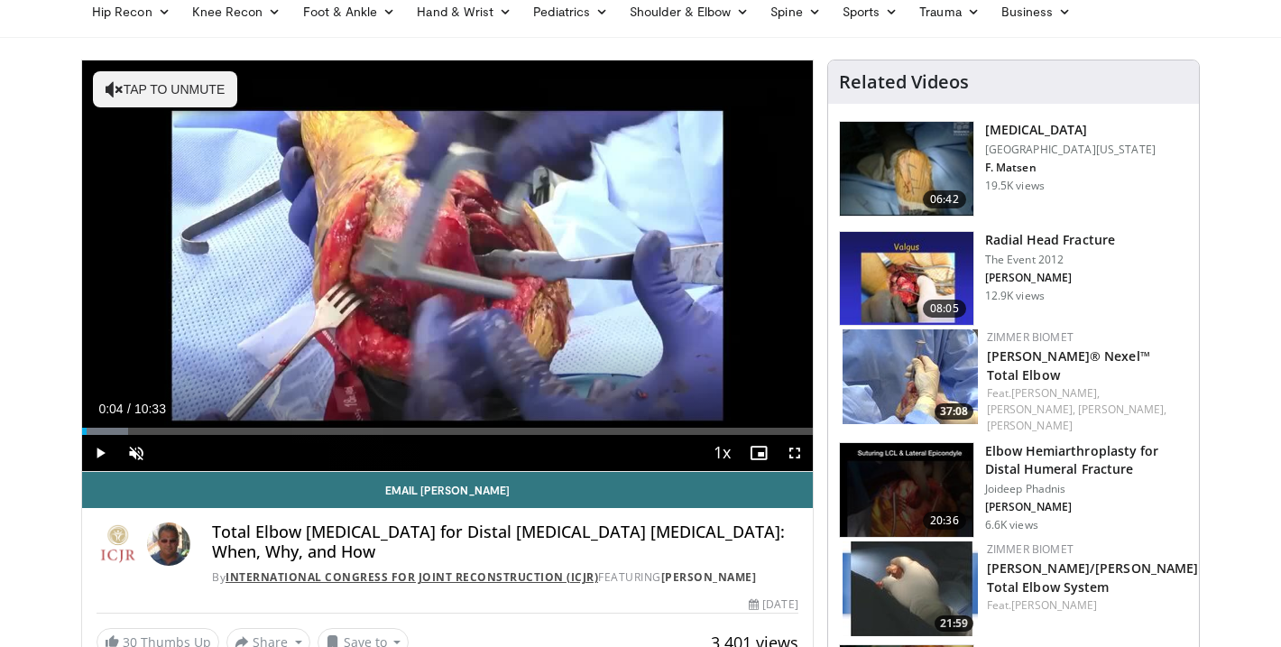
scroll to position [0, 0]
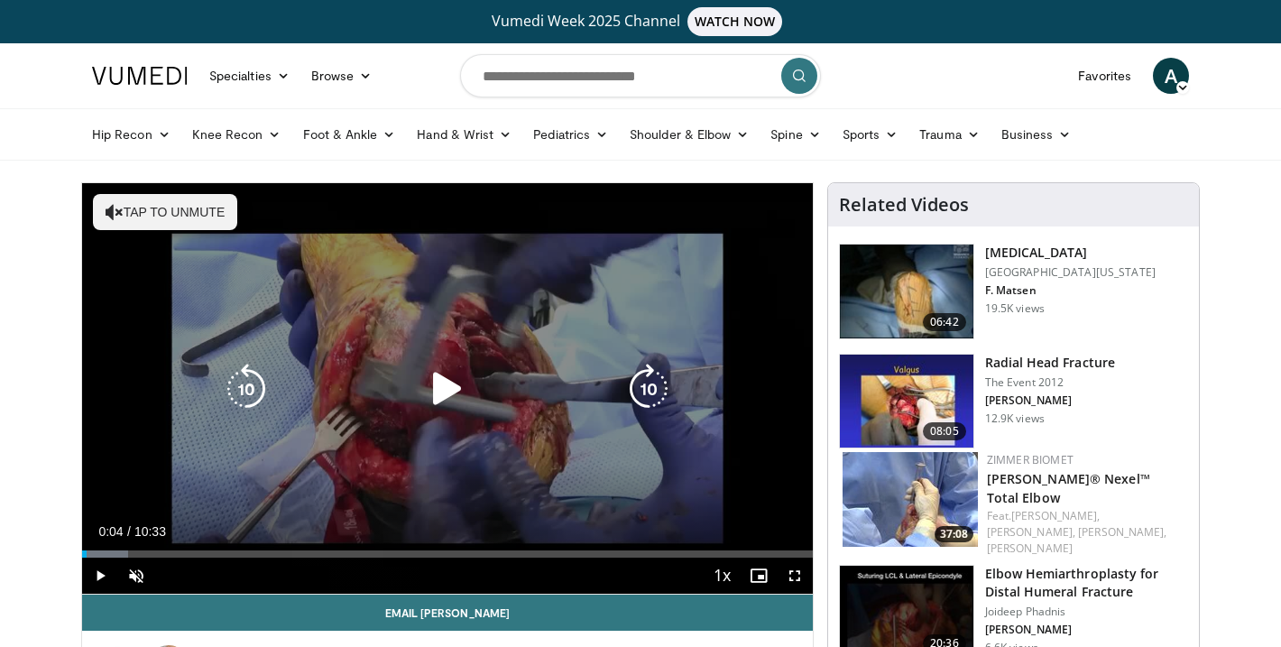
click at [463, 401] on icon "Video Player" at bounding box center [447, 389] width 51 height 51
click at [175, 220] on button "Tap to unmute" at bounding box center [165, 212] width 144 height 36
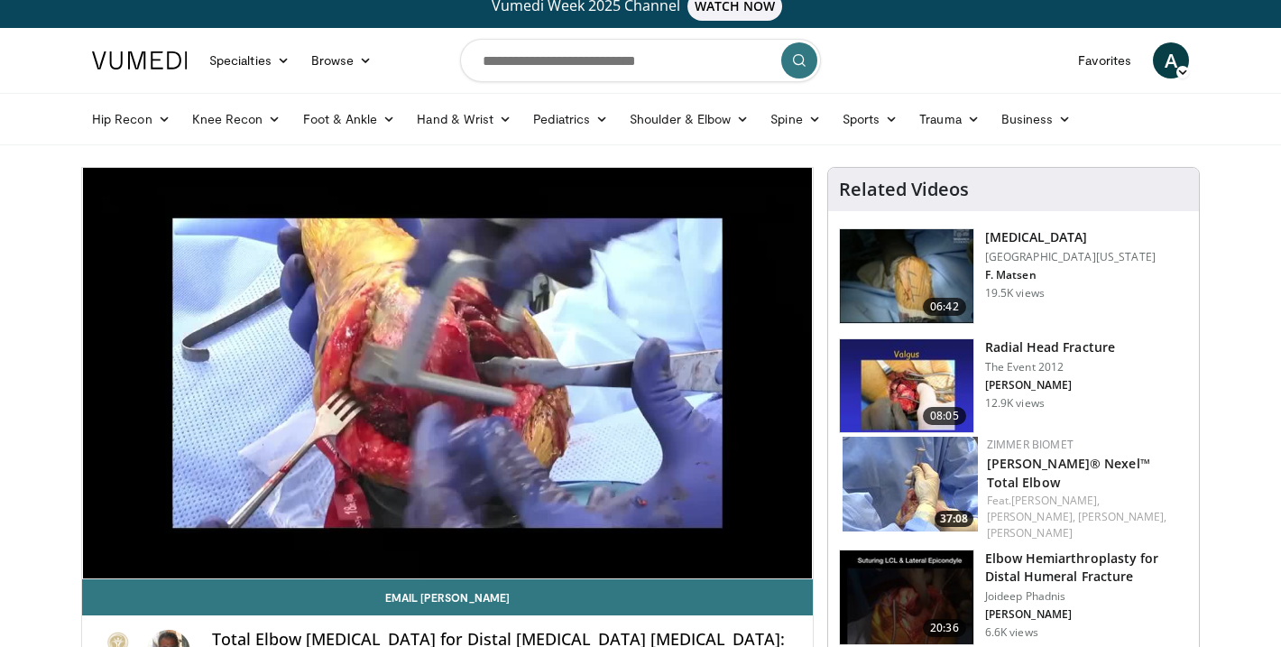
scroll to position [17, 0]
